Goal: Transaction & Acquisition: Purchase product/service

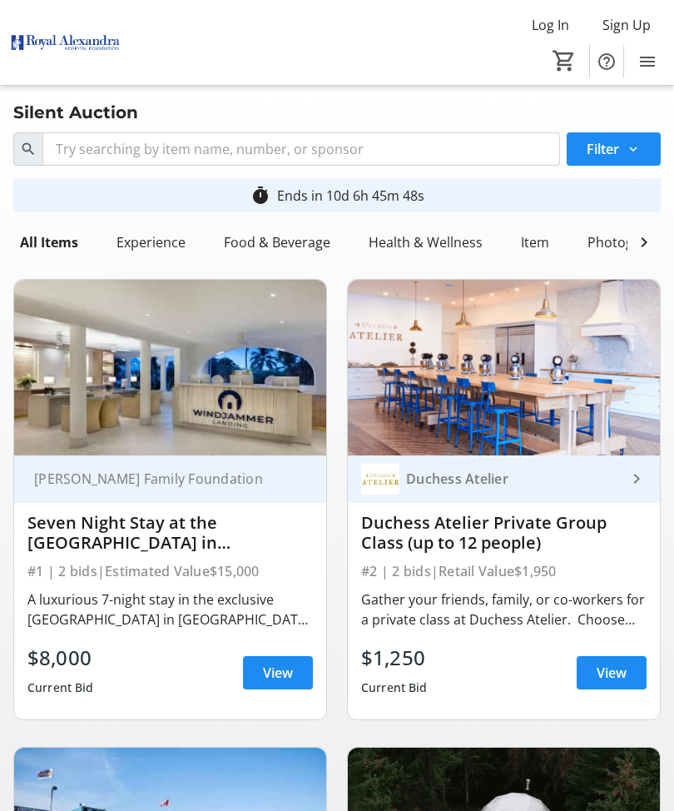
click at [280, 678] on span "View" at bounding box center [278, 673] width 30 height 20
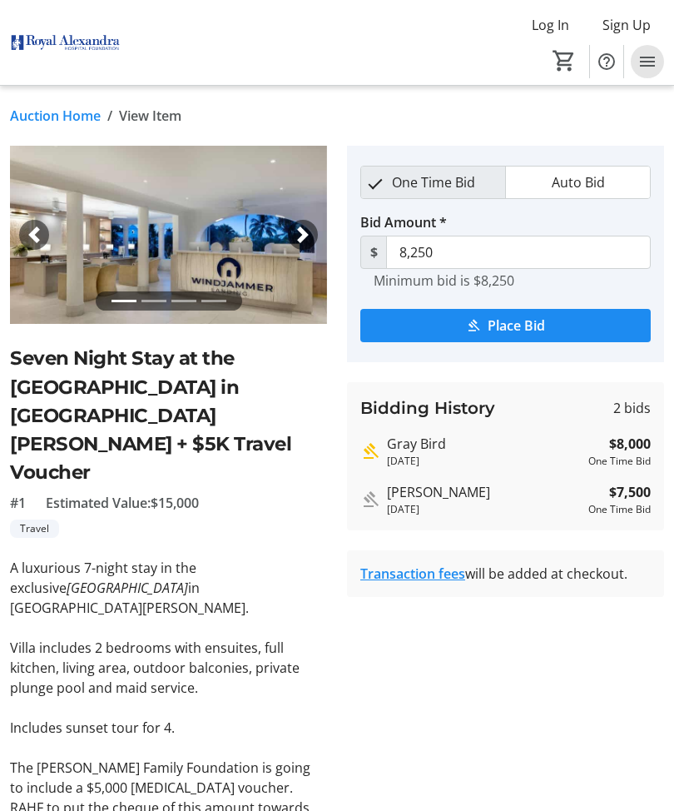
click at [658, 56] on span "Menu" at bounding box center [647, 61] width 33 height 33
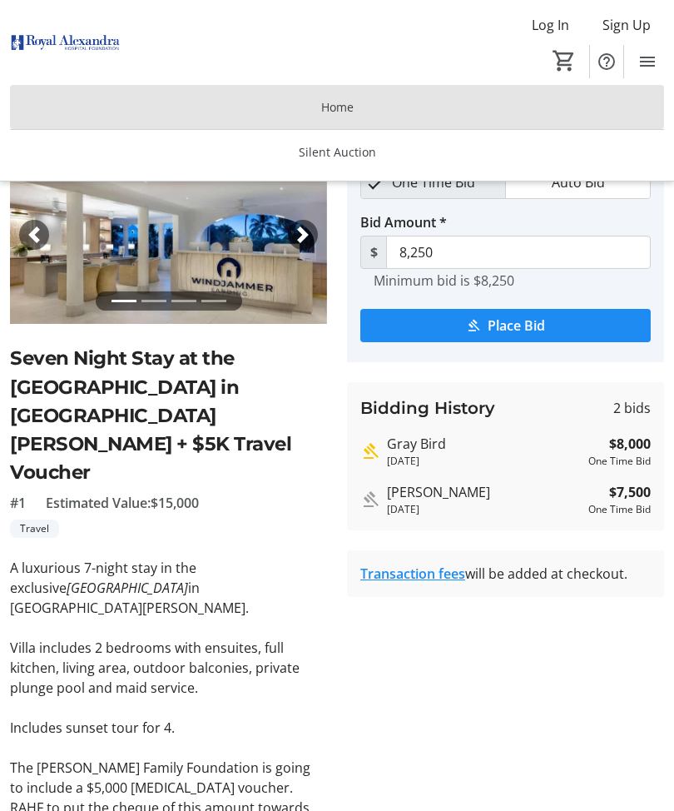
click at [349, 98] on span "Home" at bounding box center [337, 106] width 32 height 17
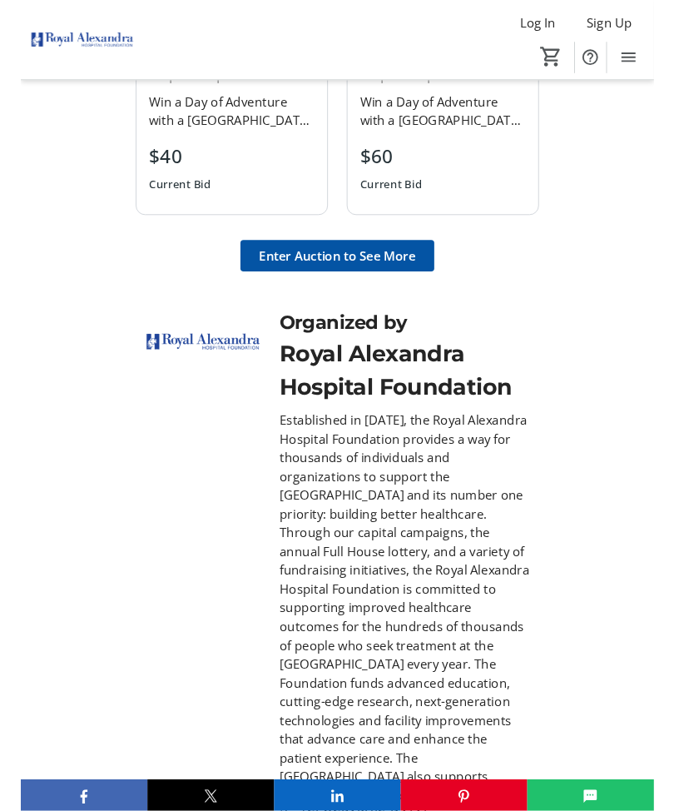
scroll to position [2126, 0]
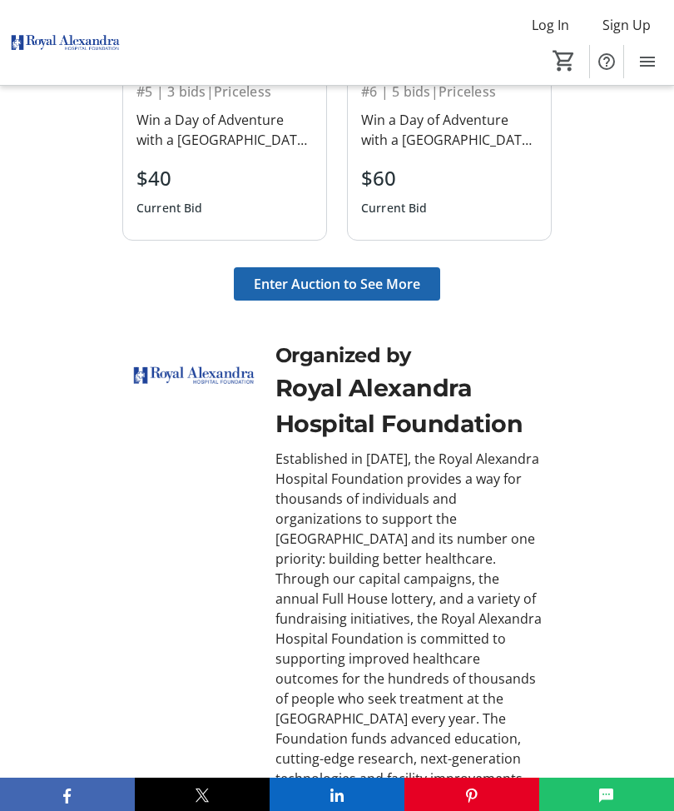
click at [377, 285] on span "Enter Auction to See More" at bounding box center [337, 284] width 166 height 20
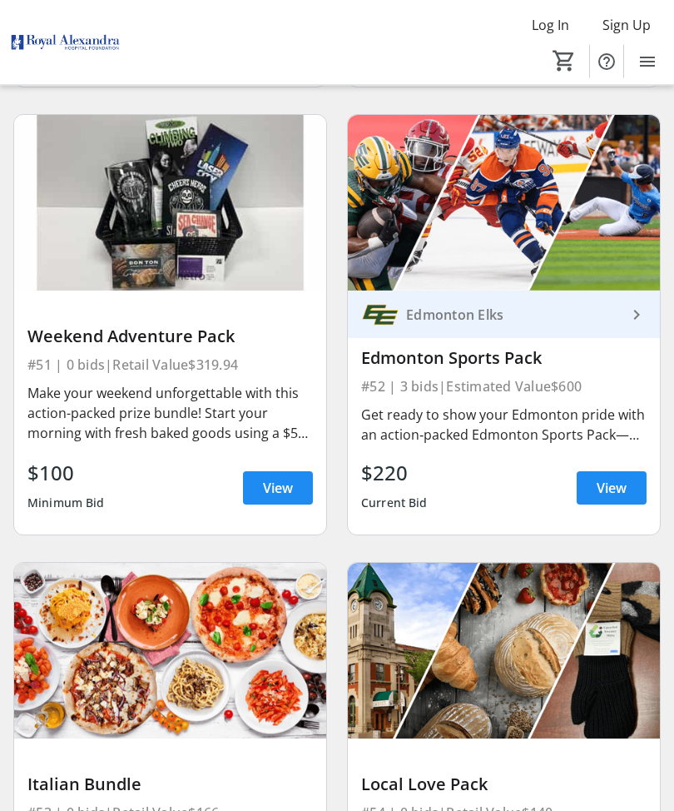
scroll to position [11817, 0]
click at [618, 482] on span "View" at bounding box center [612, 488] width 30 height 20
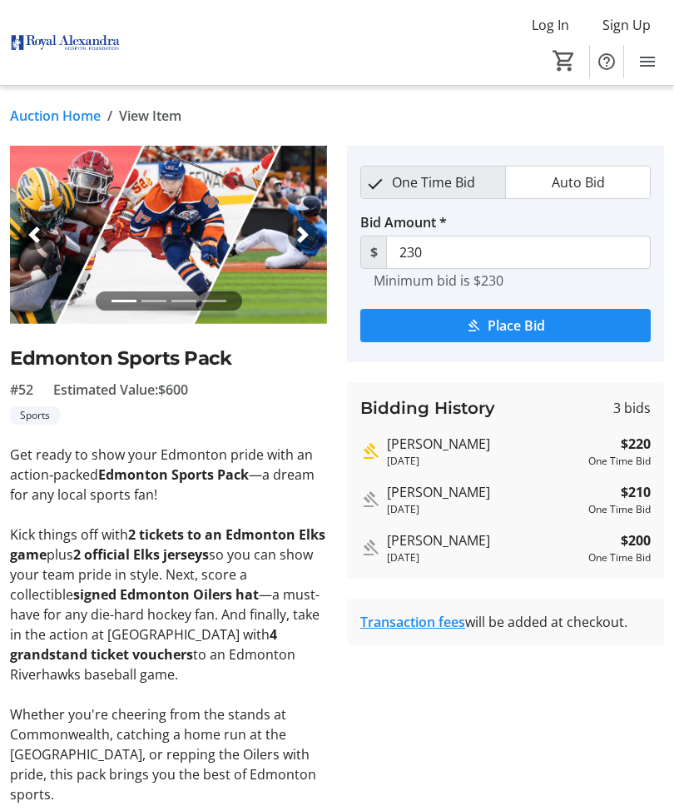
click at [661, 33] on span at bounding box center [626, 25] width 75 height 40
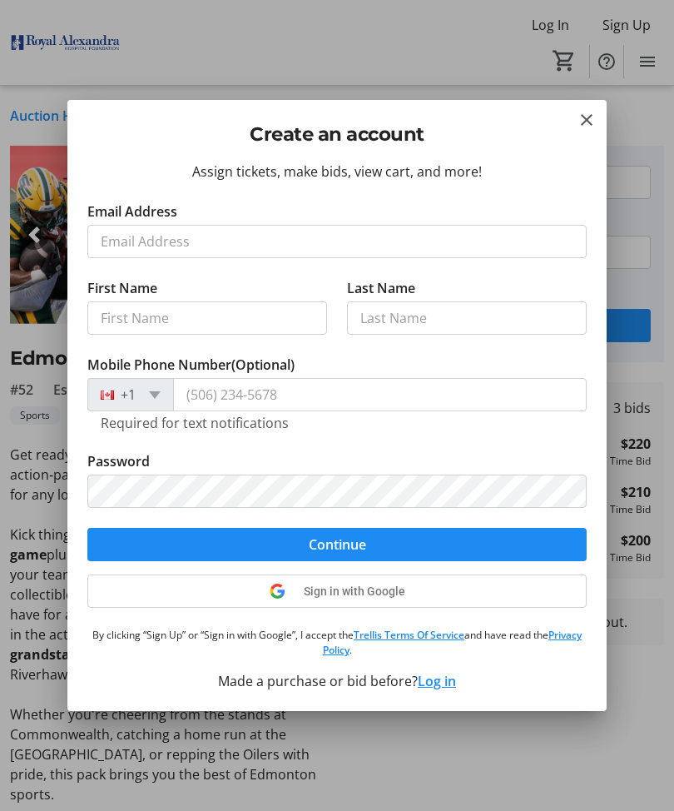
click at [454, 38] on div at bounding box center [337, 405] width 674 height 811
